Goal: Find specific page/section: Find specific page/section

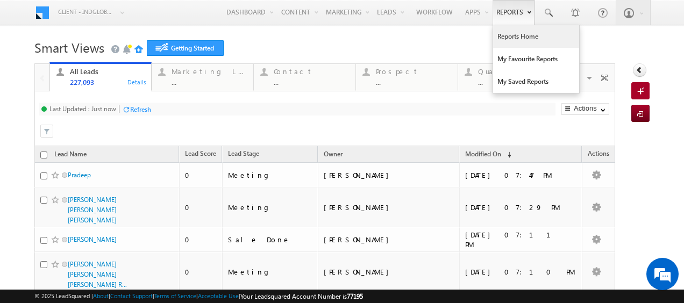
click at [516, 43] on link "Reports Home" at bounding box center [536, 36] width 86 height 23
